Goal: Navigation & Orientation: Find specific page/section

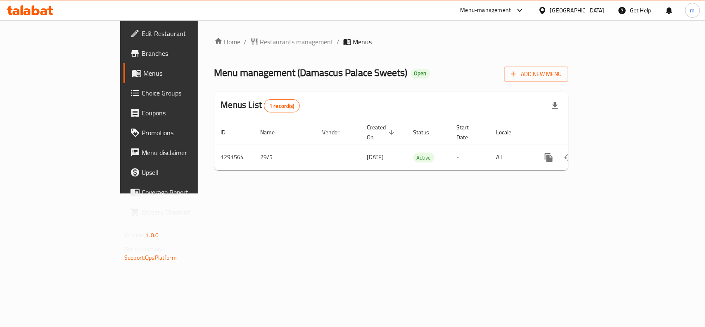
click at [219, 33] on div "Home / Restaurants management / Menus Menu management ( [GEOGRAPHIC_DATA] Sweet…" at bounding box center [391, 106] width 387 height 173
click at [260, 45] on span "Restaurants management" at bounding box center [297, 42] width 74 height 10
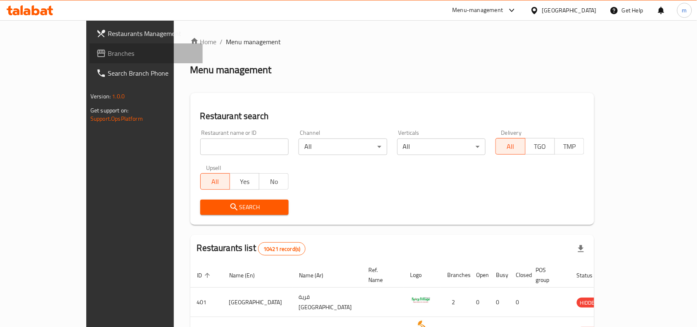
click at [108, 52] on span "Branches" at bounding box center [152, 53] width 88 height 10
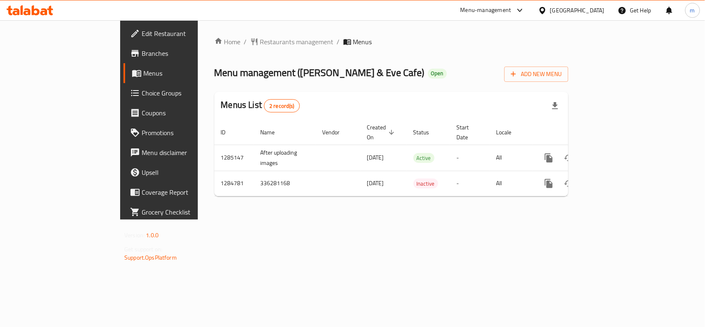
click at [547, 10] on icon at bounding box center [542, 10] width 9 height 9
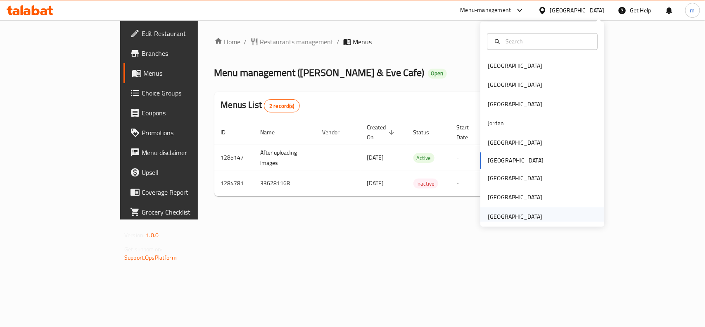
click at [504, 214] on div "[GEOGRAPHIC_DATA]" at bounding box center [515, 216] width 55 height 9
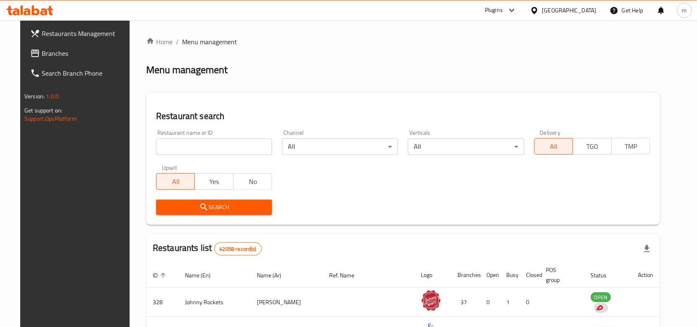
click at [32, 45] on link "Branches" at bounding box center [80, 53] width 113 height 20
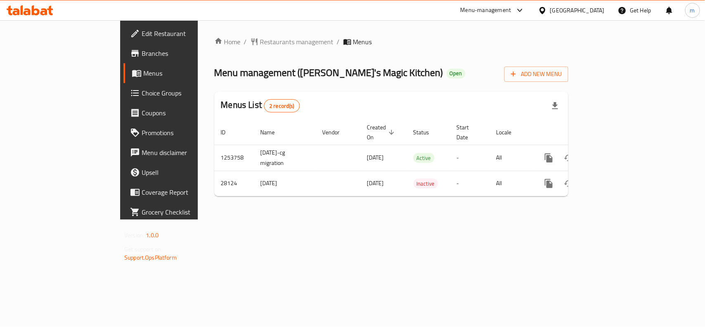
click at [598, 5] on div "Bahrain" at bounding box center [572, 10] width 80 height 20
click at [597, 7] on div "Bahrain" at bounding box center [577, 10] width 55 height 9
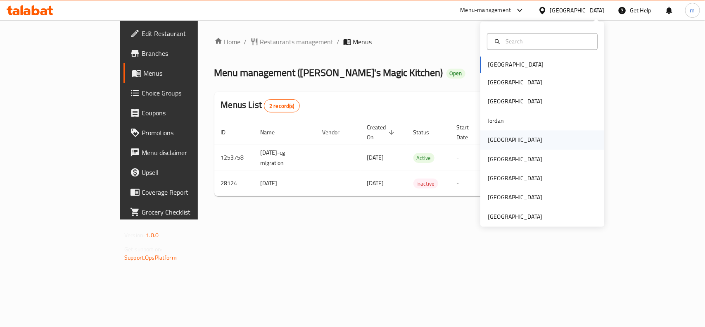
click at [502, 145] on div "Kuwait" at bounding box center [515, 140] width 68 height 19
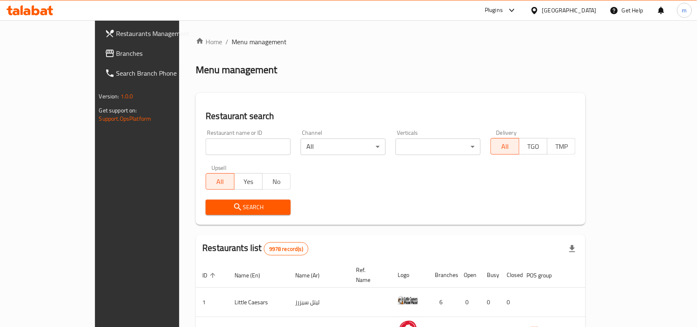
click at [98, 46] on link "Branches" at bounding box center [154, 53] width 113 height 20
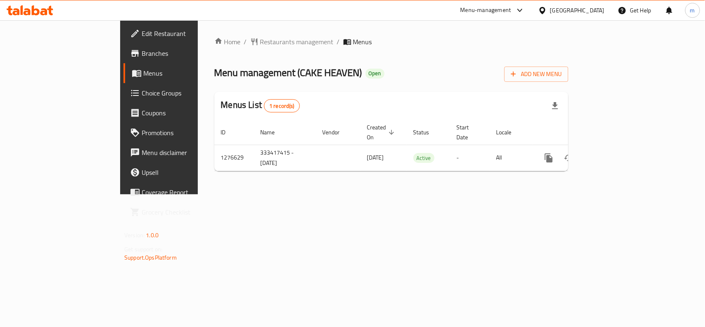
click at [142, 88] on span "Choice Groups" at bounding box center [187, 93] width 90 height 10
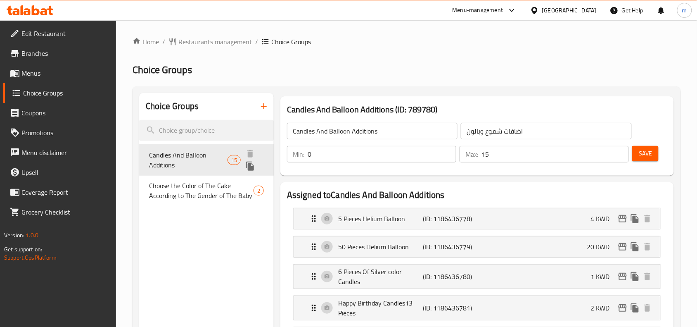
click at [174, 167] on span "Candles And Balloon Additions" at bounding box center [188, 160] width 78 height 20
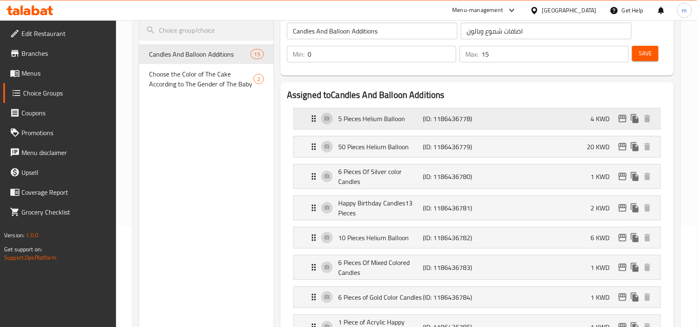
scroll to position [69, 0]
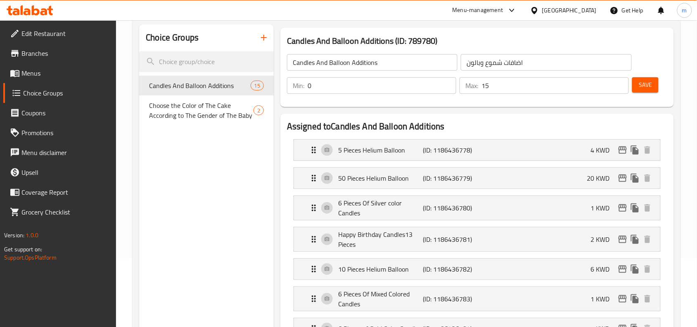
click at [538, 12] on icon at bounding box center [535, 10] width 6 height 7
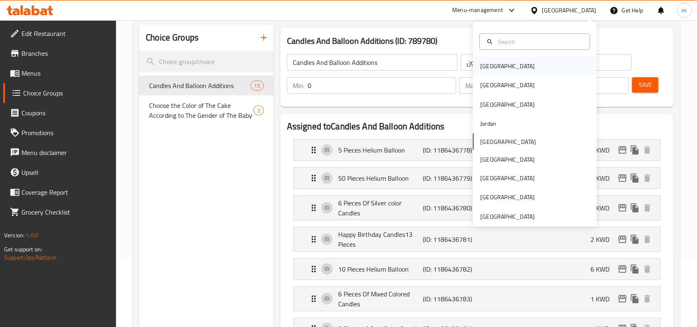
click at [486, 64] on div "Bahrain" at bounding box center [508, 66] width 55 height 9
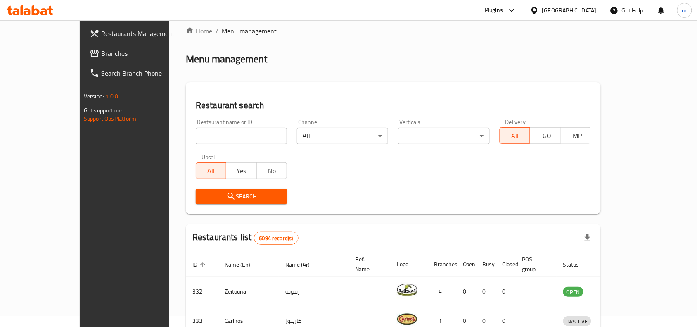
scroll to position [69, 0]
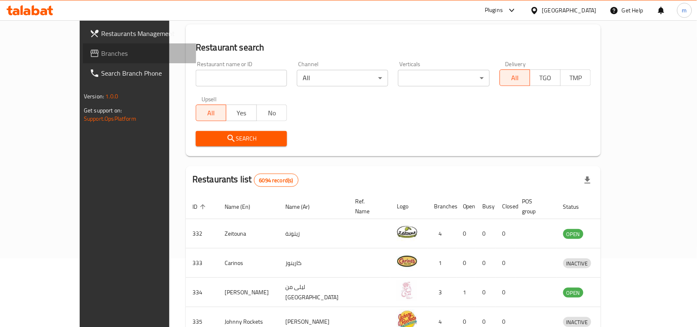
click at [101, 55] on span "Branches" at bounding box center [145, 53] width 88 height 10
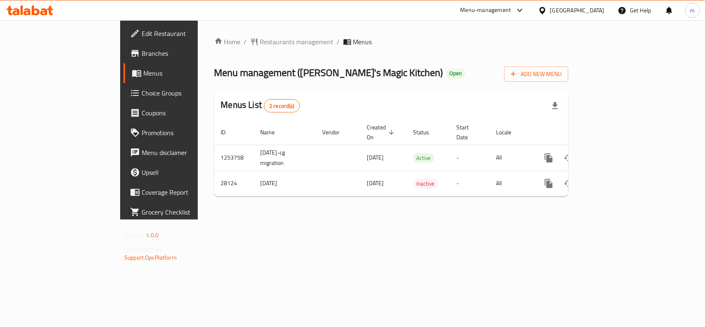
click at [591, 13] on div "[GEOGRAPHIC_DATA]" at bounding box center [577, 10] width 55 height 9
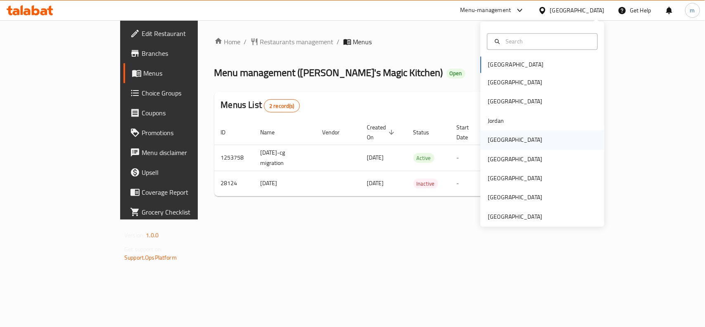
click at [492, 133] on div "[GEOGRAPHIC_DATA]" at bounding box center [515, 140] width 68 height 19
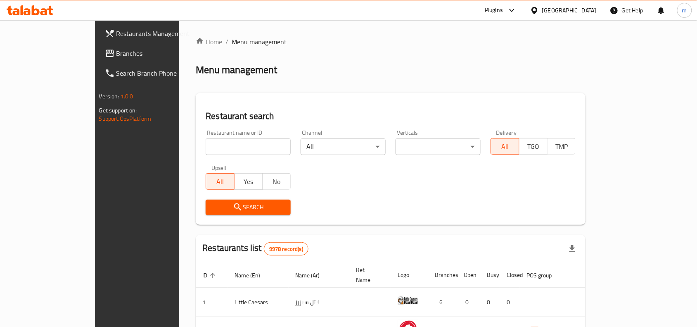
click at [206, 141] on input "search" at bounding box center [248, 146] width 85 height 17
click at [98, 48] on link "Branches" at bounding box center [154, 53] width 113 height 20
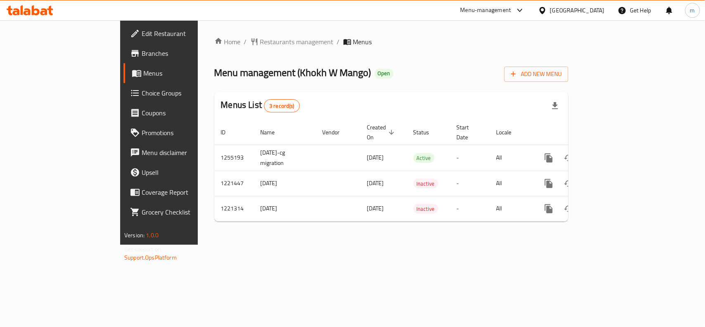
click at [605, 11] on div "[GEOGRAPHIC_DATA]" at bounding box center [572, 10] width 80 height 20
click at [588, 7] on div "[GEOGRAPHIC_DATA]" at bounding box center [577, 10] width 55 height 9
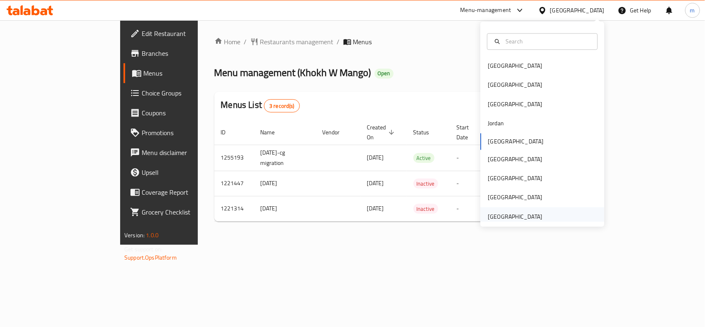
click at [507, 209] on div "[GEOGRAPHIC_DATA]" at bounding box center [515, 216] width 68 height 19
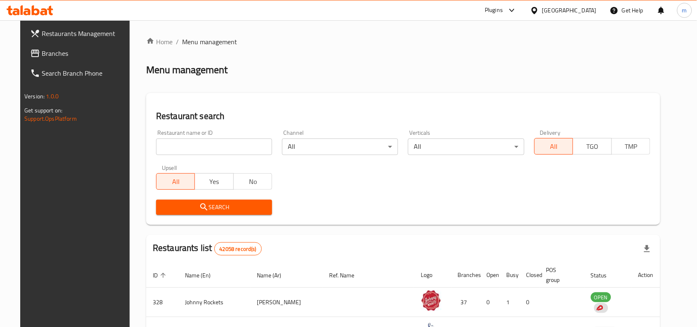
click at [42, 48] on span "Branches" at bounding box center [86, 53] width 88 height 10
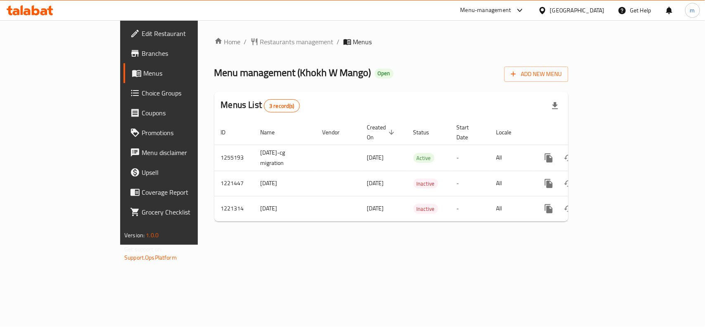
click at [599, 12] on div "[GEOGRAPHIC_DATA]" at bounding box center [577, 10] width 55 height 9
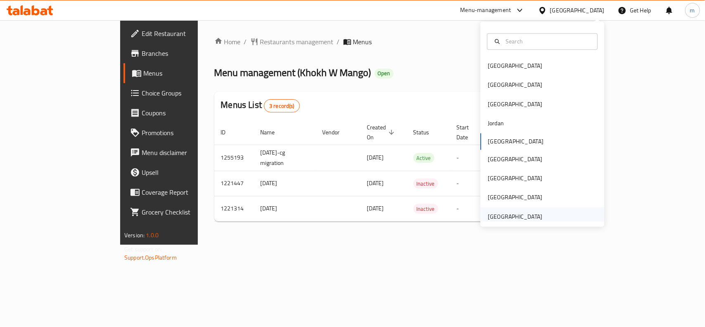
click at [514, 215] on div "[GEOGRAPHIC_DATA]" at bounding box center [515, 216] width 55 height 9
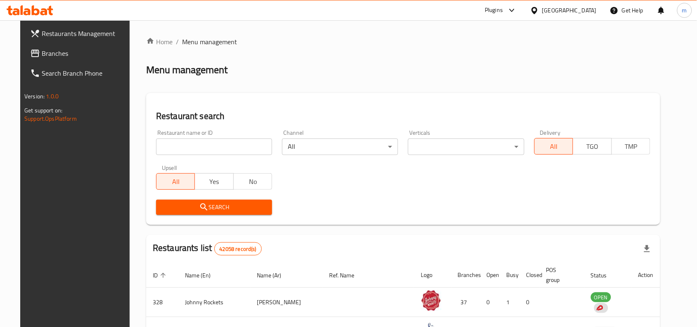
click at [42, 54] on span "Branches" at bounding box center [86, 53] width 88 height 10
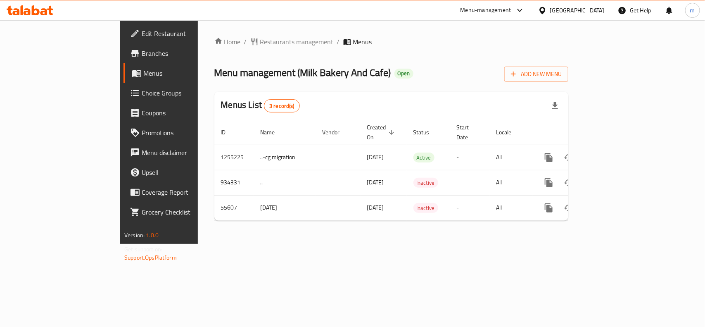
click at [558, 9] on div "[GEOGRAPHIC_DATA]" at bounding box center [577, 10] width 55 height 9
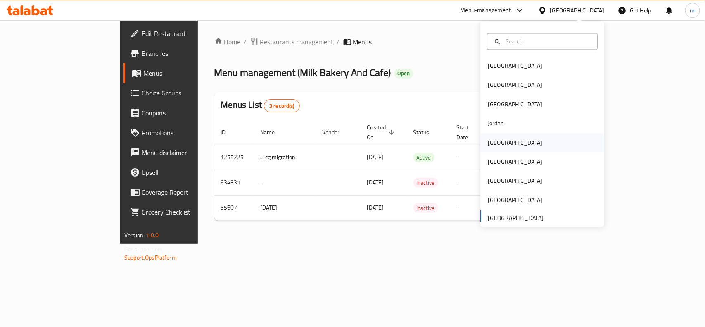
click at [497, 146] on div "[GEOGRAPHIC_DATA]" at bounding box center [515, 142] width 55 height 9
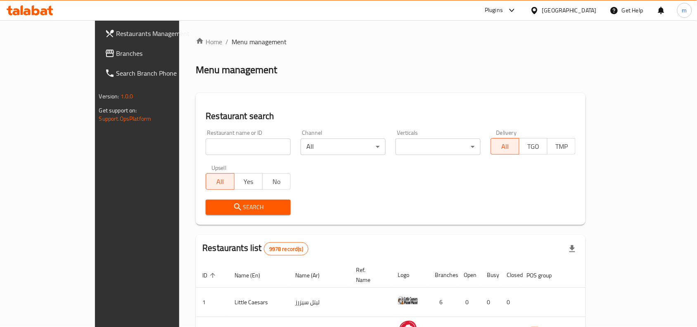
click at [117, 55] on span "Branches" at bounding box center [161, 53] width 88 height 10
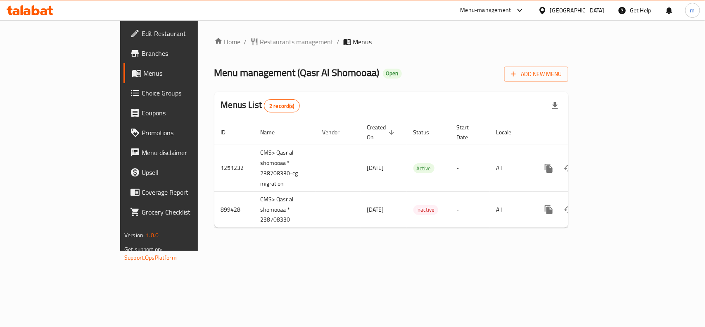
click at [602, 10] on div "[GEOGRAPHIC_DATA]" at bounding box center [577, 10] width 55 height 9
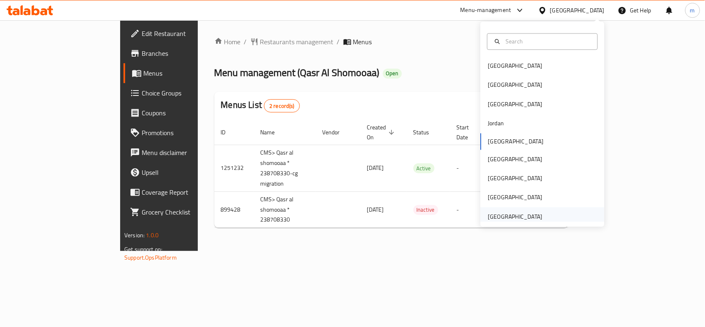
click at [513, 214] on div "[GEOGRAPHIC_DATA]" at bounding box center [515, 216] width 55 height 9
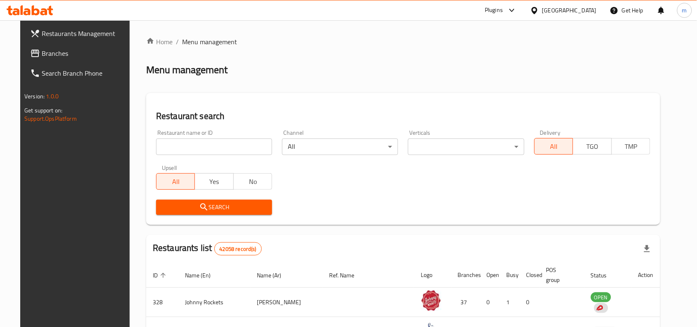
click at [31, 52] on icon at bounding box center [35, 53] width 8 height 7
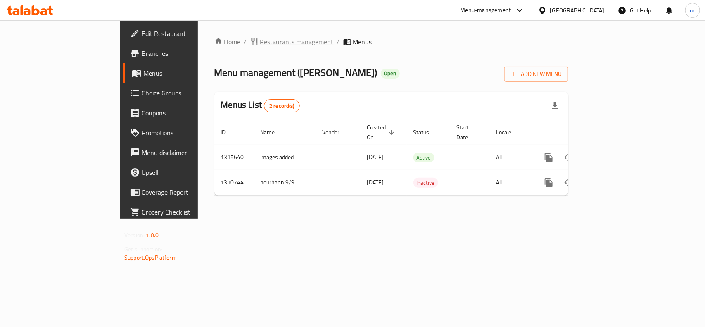
drag, startPoint x: 230, startPoint y: 55, endPoint x: 230, endPoint y: 45, distance: 9.5
click at [230, 55] on div "Home / Restaurants management / Menus Menu management ( Chapati Rashid ) Open A…" at bounding box center [391, 119] width 354 height 165
click at [260, 45] on span "Restaurants management" at bounding box center [297, 42] width 74 height 10
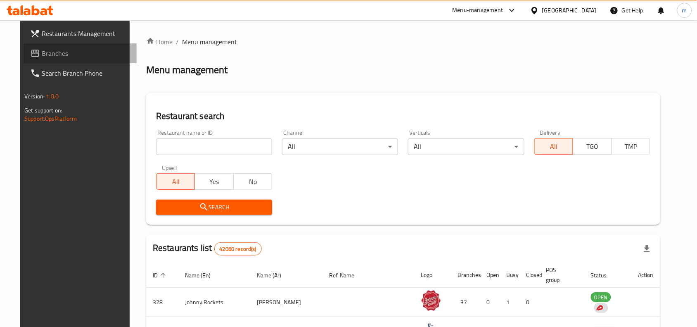
click at [42, 58] on span "Branches" at bounding box center [86, 53] width 88 height 10
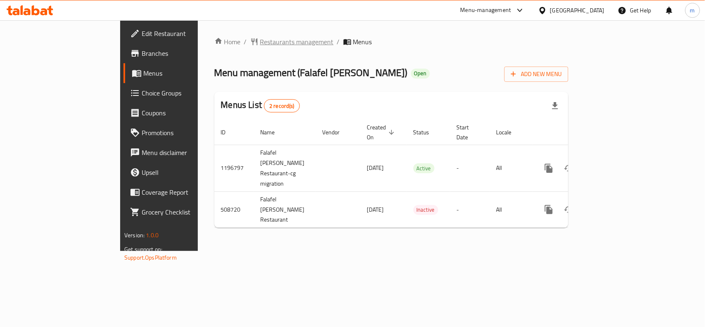
click at [260, 44] on span "Restaurants management" at bounding box center [297, 42] width 74 height 10
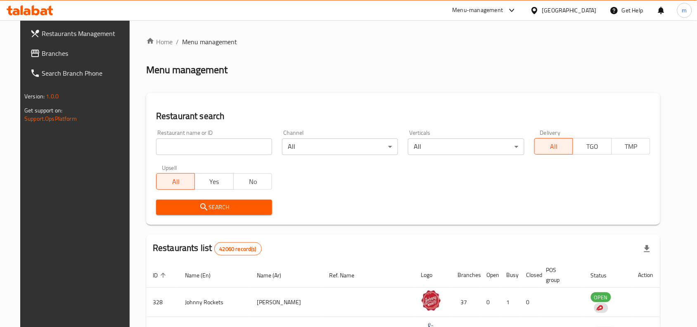
click at [42, 50] on span "Branches" at bounding box center [86, 53] width 88 height 10
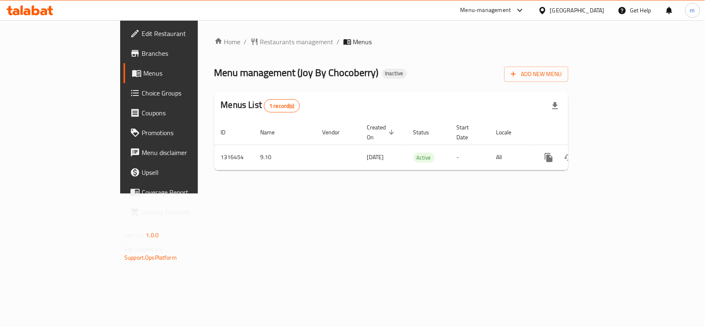
click at [566, 6] on div "[GEOGRAPHIC_DATA]" at bounding box center [577, 10] width 55 height 9
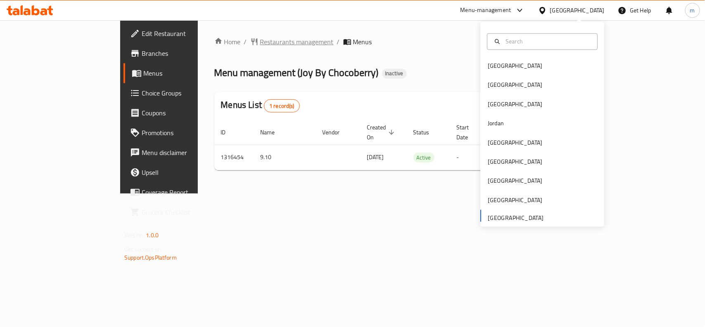
click at [260, 44] on span "Restaurants management" at bounding box center [297, 42] width 74 height 10
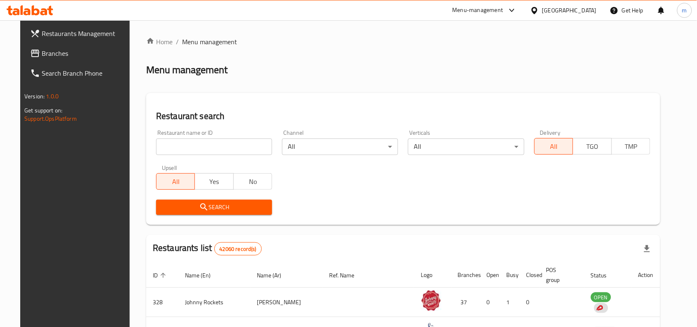
click at [42, 48] on span "Branches" at bounding box center [86, 53] width 88 height 10
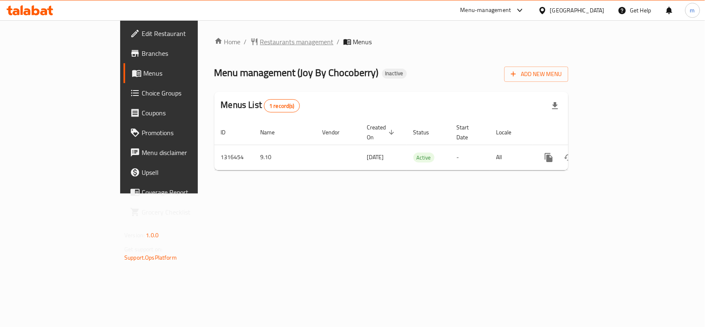
click at [260, 45] on span "Restaurants management" at bounding box center [297, 42] width 74 height 10
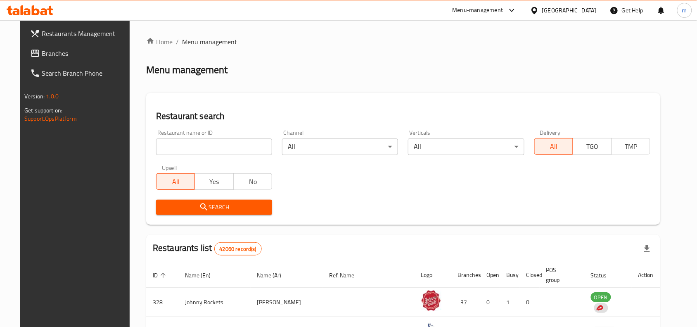
click at [204, 151] on input "search" at bounding box center [214, 146] width 116 height 17
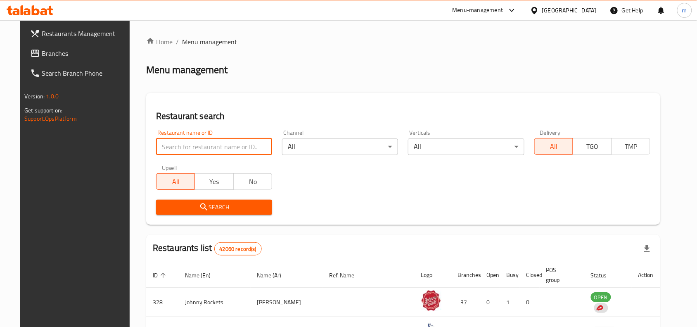
paste input "707690"
type input "707690"
click button "Search" at bounding box center [214, 207] width 116 height 15
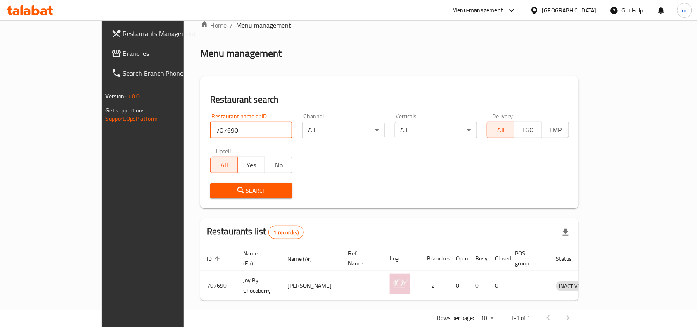
scroll to position [26, 0]
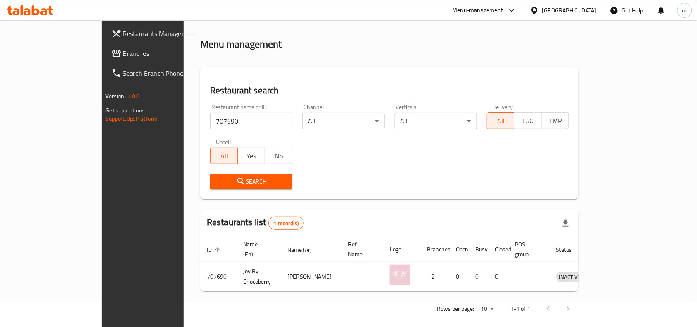
click at [585, 6] on div "[GEOGRAPHIC_DATA]" at bounding box center [569, 10] width 55 height 9
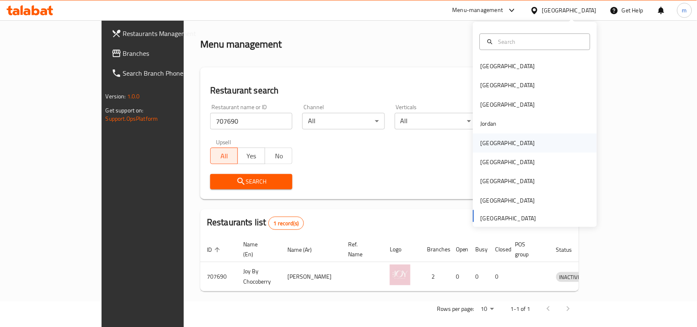
click at [494, 143] on div "[GEOGRAPHIC_DATA]" at bounding box center [508, 142] width 68 height 19
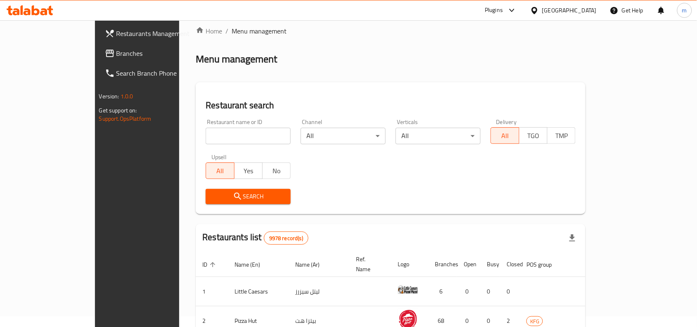
scroll to position [26, 0]
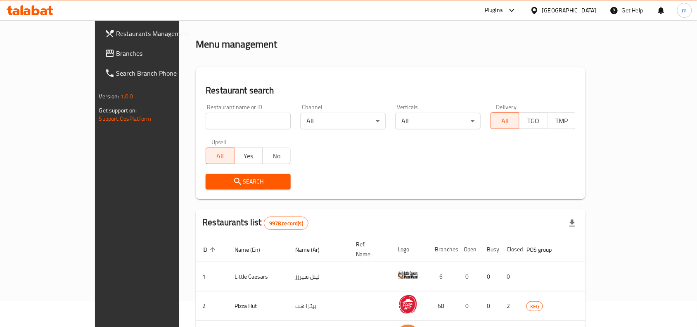
click at [117, 56] on span "Branches" at bounding box center [161, 53] width 88 height 10
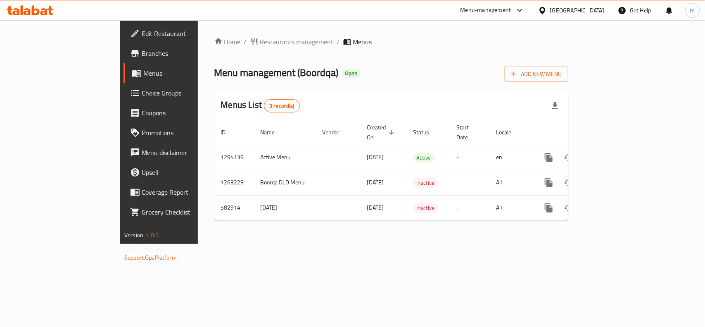
click at [219, 48] on div "Home / Restaurants management / Menus Menu management ( Boordqa ) Open Add New …" at bounding box center [391, 132] width 354 height 190
click at [260, 46] on span "Restaurants management" at bounding box center [297, 42] width 74 height 10
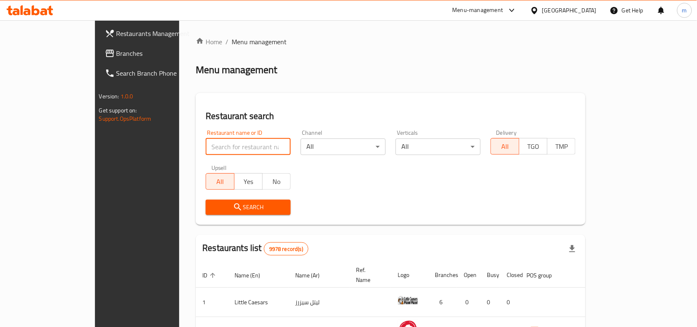
click at [206, 145] on input "search" at bounding box center [248, 146] width 85 height 17
paste input "627623"
type input "627623"
click button "Search" at bounding box center [248, 207] width 85 height 15
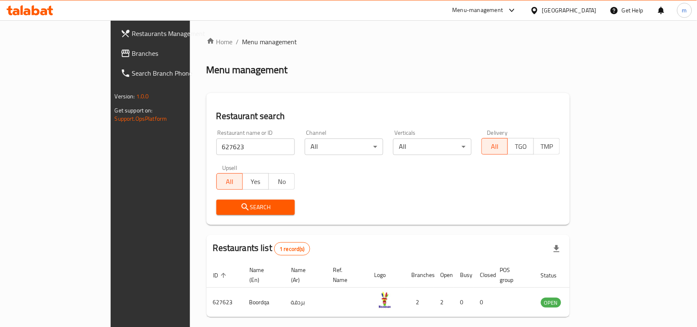
click at [542, 10] on div at bounding box center [536, 10] width 12 height 9
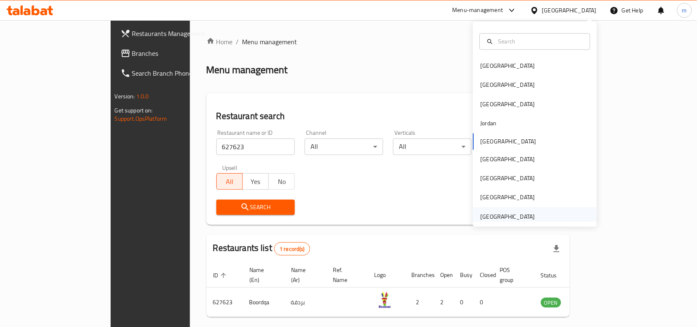
click at [507, 213] on div "[GEOGRAPHIC_DATA]" at bounding box center [508, 216] width 55 height 9
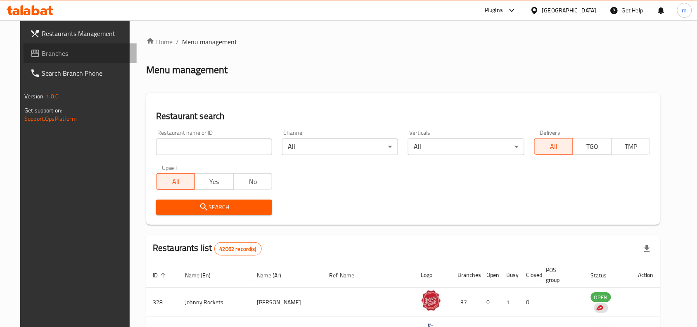
click at [50, 52] on span "Branches" at bounding box center [86, 53] width 88 height 10
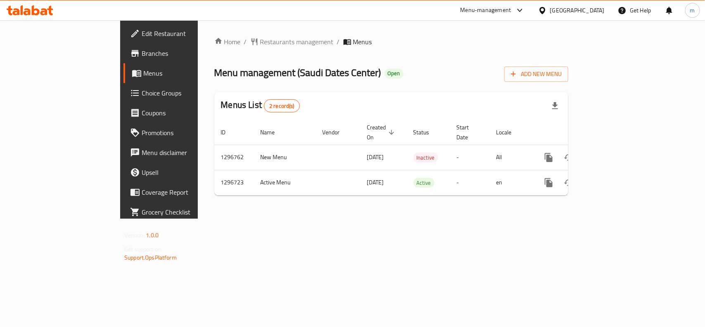
click at [575, 13] on div "[GEOGRAPHIC_DATA]" at bounding box center [577, 10] width 55 height 9
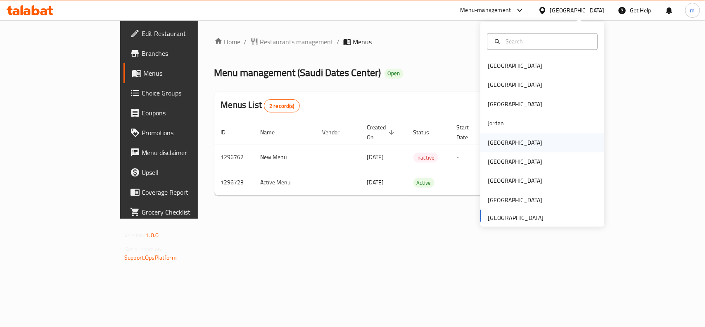
click at [497, 145] on div "Kuwait" at bounding box center [515, 142] width 55 height 9
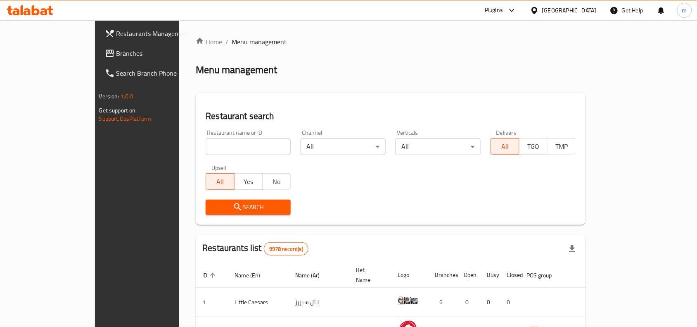
click at [117, 50] on span "Branches" at bounding box center [161, 53] width 88 height 10
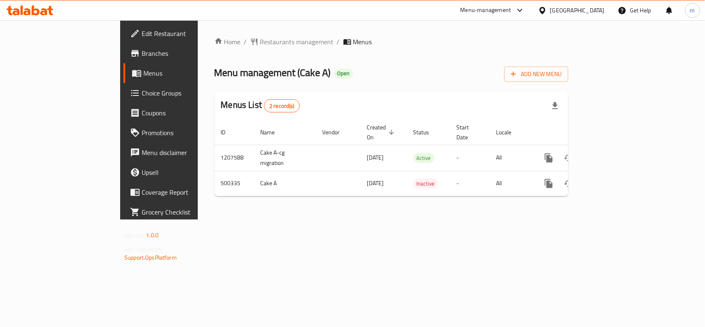
click at [592, 2] on div "[GEOGRAPHIC_DATA]" at bounding box center [572, 10] width 80 height 20
click at [591, 6] on div "[GEOGRAPHIC_DATA]" at bounding box center [577, 10] width 55 height 9
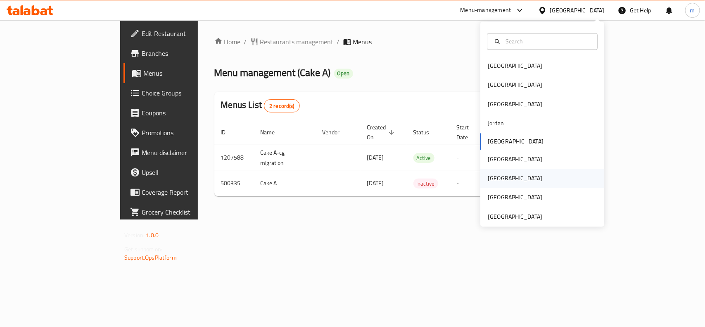
click at [498, 180] on div "[GEOGRAPHIC_DATA]" at bounding box center [515, 178] width 68 height 19
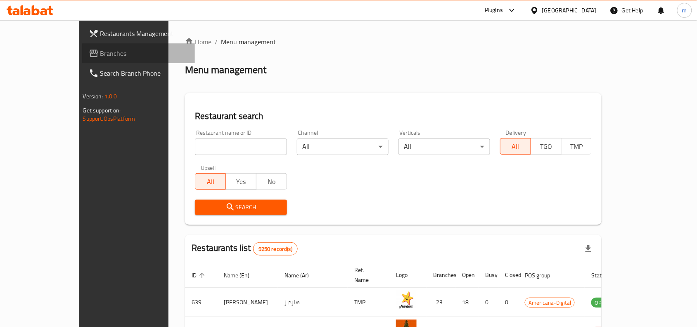
click at [100, 52] on span "Branches" at bounding box center [144, 53] width 88 height 10
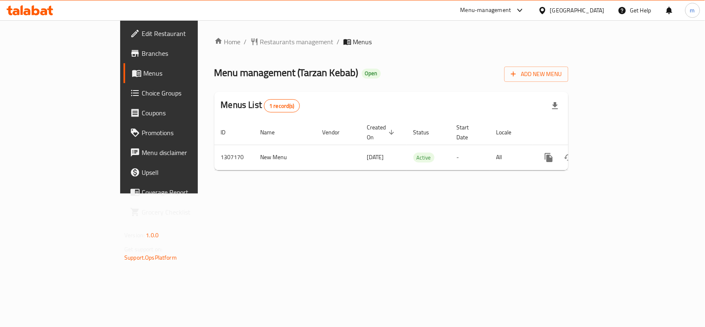
click at [599, 10] on div "[GEOGRAPHIC_DATA]" at bounding box center [577, 10] width 55 height 9
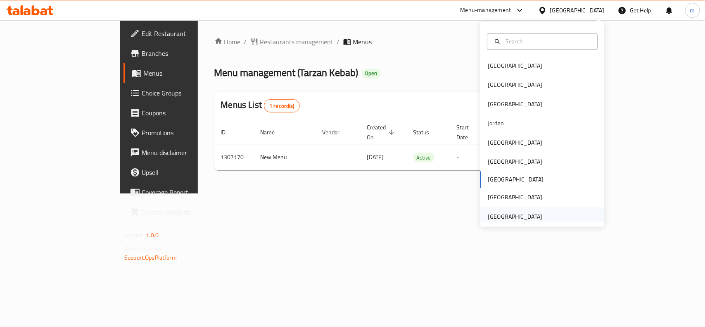
click at [521, 210] on div "[GEOGRAPHIC_DATA]" at bounding box center [515, 216] width 68 height 19
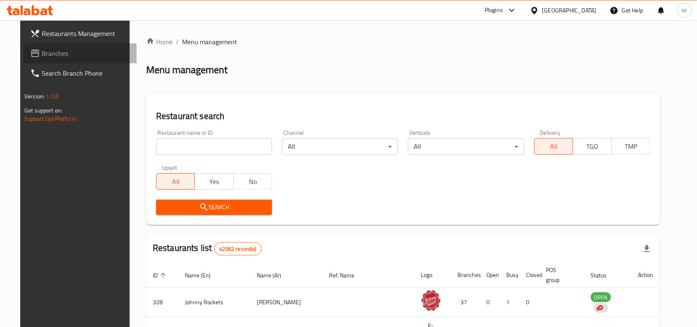
click at [51, 52] on span "Branches" at bounding box center [86, 53] width 88 height 10
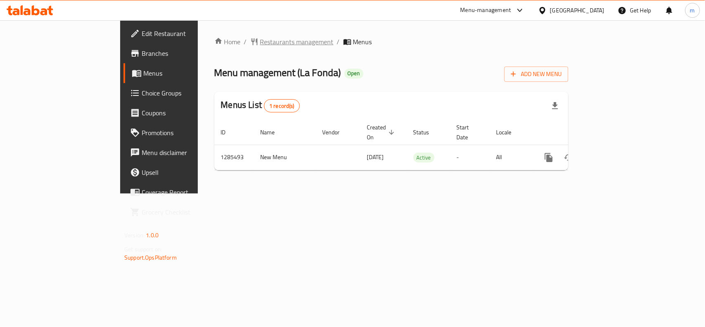
click at [260, 41] on span "Restaurants management" at bounding box center [297, 42] width 74 height 10
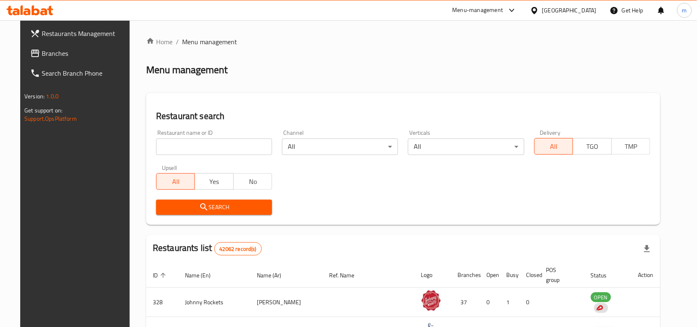
click at [57, 50] on span "Branches" at bounding box center [86, 53] width 88 height 10
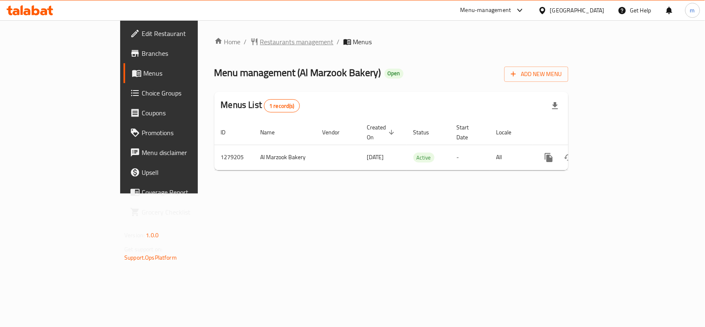
click at [260, 44] on span "Restaurants management" at bounding box center [297, 42] width 74 height 10
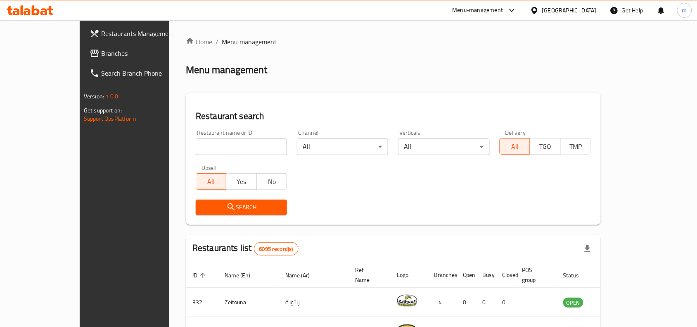
click at [83, 46] on link "Branches" at bounding box center [139, 53] width 113 height 20
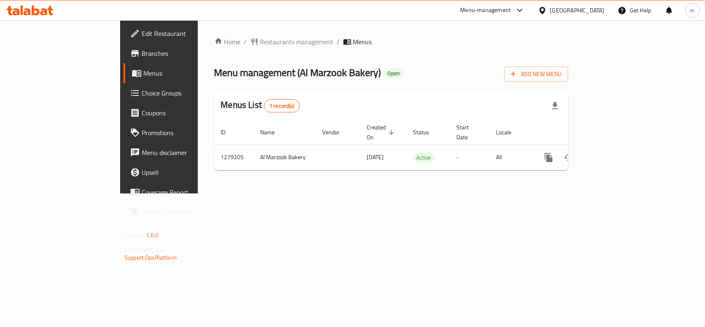
click at [594, 9] on div "[GEOGRAPHIC_DATA]" at bounding box center [577, 10] width 55 height 9
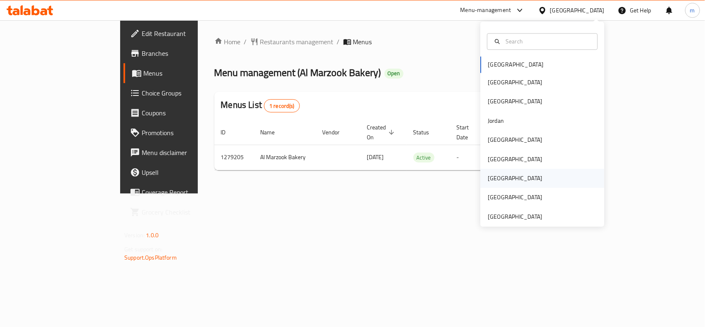
click at [488, 178] on div "[GEOGRAPHIC_DATA]" at bounding box center [515, 178] width 55 height 9
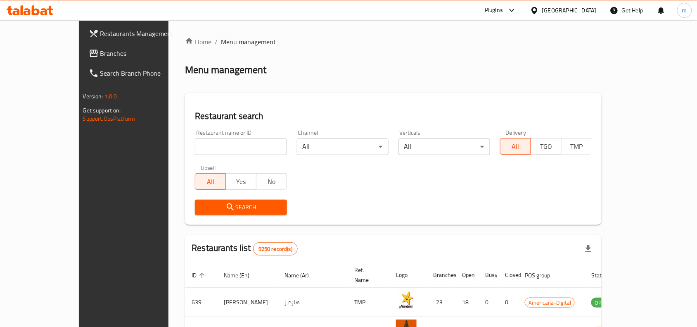
click at [100, 50] on span "Branches" at bounding box center [144, 53] width 88 height 10
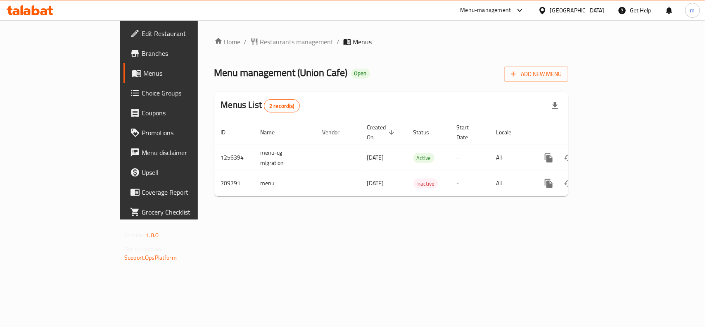
click at [591, 10] on div "[GEOGRAPHIC_DATA]" at bounding box center [577, 10] width 55 height 9
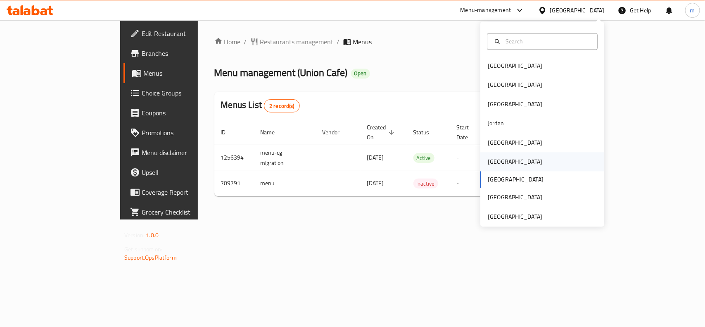
click at [492, 162] on div "[GEOGRAPHIC_DATA]" at bounding box center [515, 161] width 55 height 9
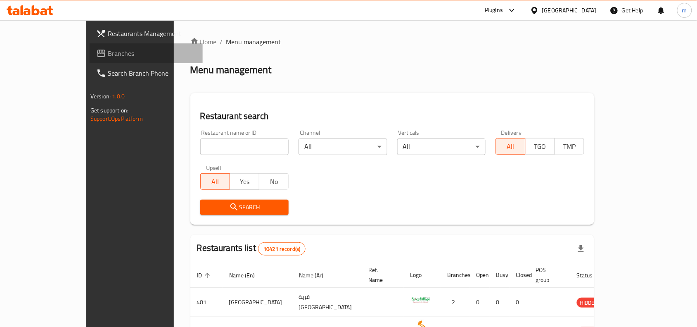
click at [90, 45] on link "Branches" at bounding box center [146, 53] width 113 height 20
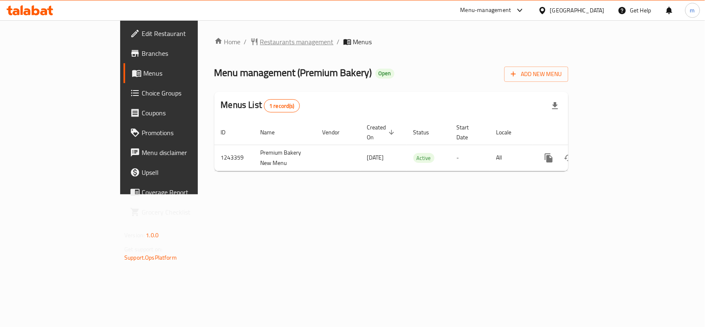
click at [260, 42] on span "Restaurants management" at bounding box center [297, 42] width 74 height 10
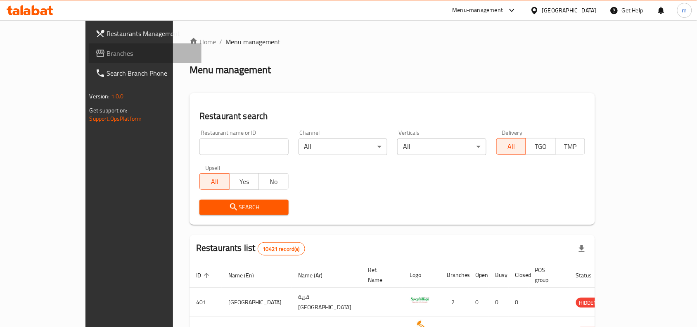
click at [95, 55] on icon at bounding box center [100, 53] width 10 height 10
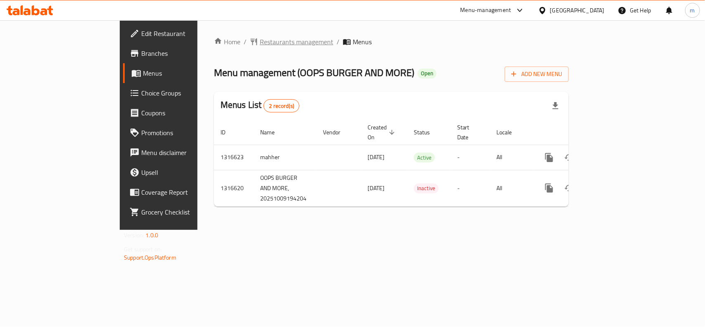
click at [260, 38] on span "Restaurants management" at bounding box center [297, 42] width 74 height 10
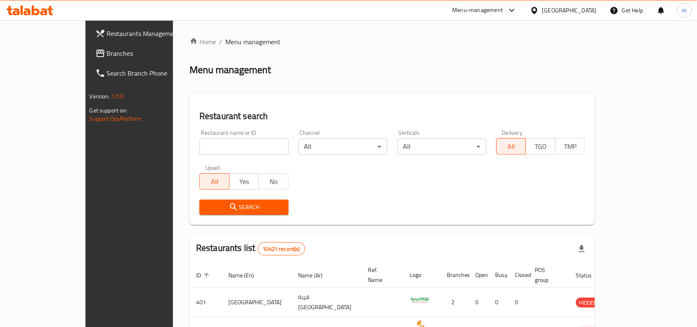
click at [107, 53] on span "Branches" at bounding box center [151, 53] width 88 height 10
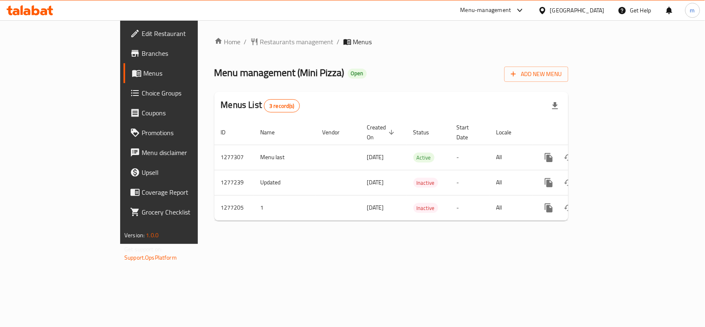
click at [214, 48] on div "Home / Restaurants management / Menus Menu management ( Mini Pizza ) Open Add N…" at bounding box center [391, 132] width 354 height 190
click at [260, 46] on span "Restaurants management" at bounding box center [297, 42] width 74 height 10
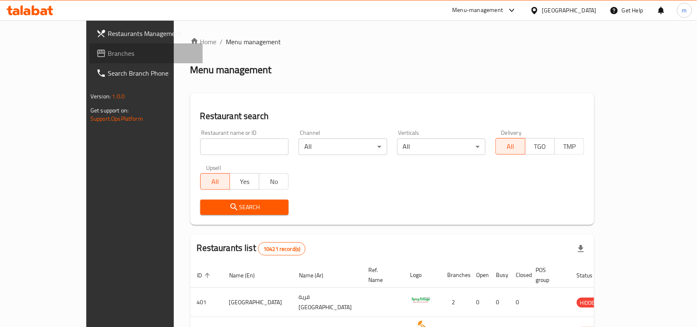
click at [108, 52] on span "Branches" at bounding box center [152, 53] width 88 height 10
